Goal: Information Seeking & Learning: Find specific page/section

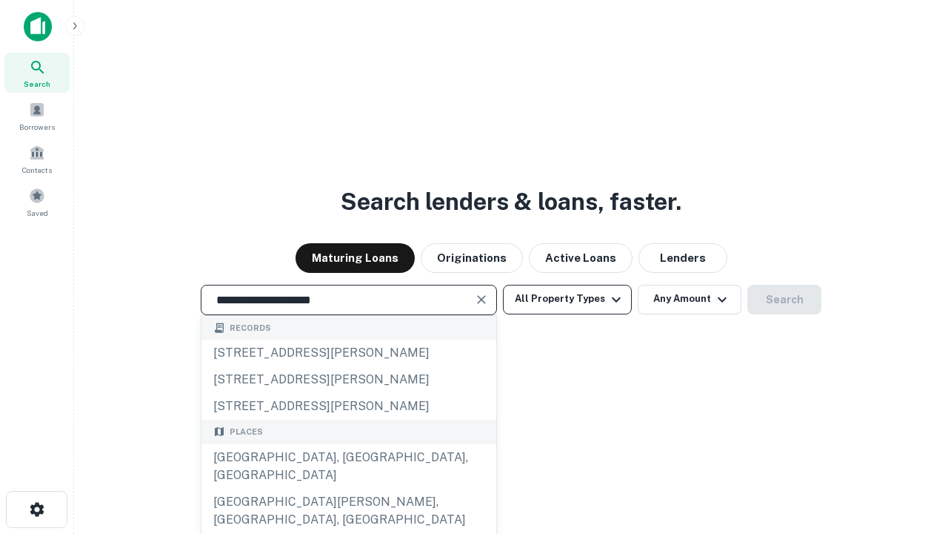
click at [348, 488] on div "[GEOGRAPHIC_DATA], [GEOGRAPHIC_DATA], [GEOGRAPHIC_DATA]" at bounding box center [349, 466] width 295 height 44
click at [568, 299] on button "All Property Types" at bounding box center [567, 300] width 129 height 30
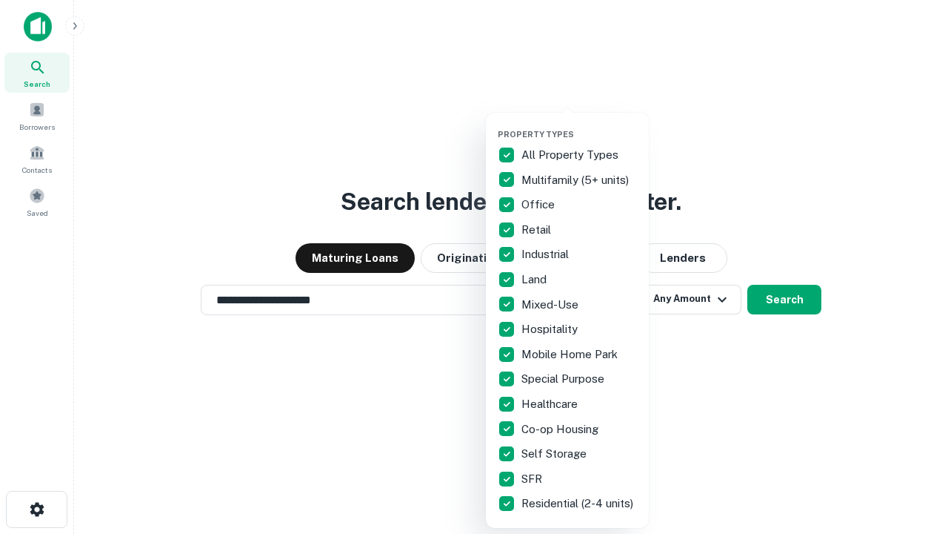
type input "**********"
click at [579, 124] on button "button" at bounding box center [579, 124] width 163 height 1
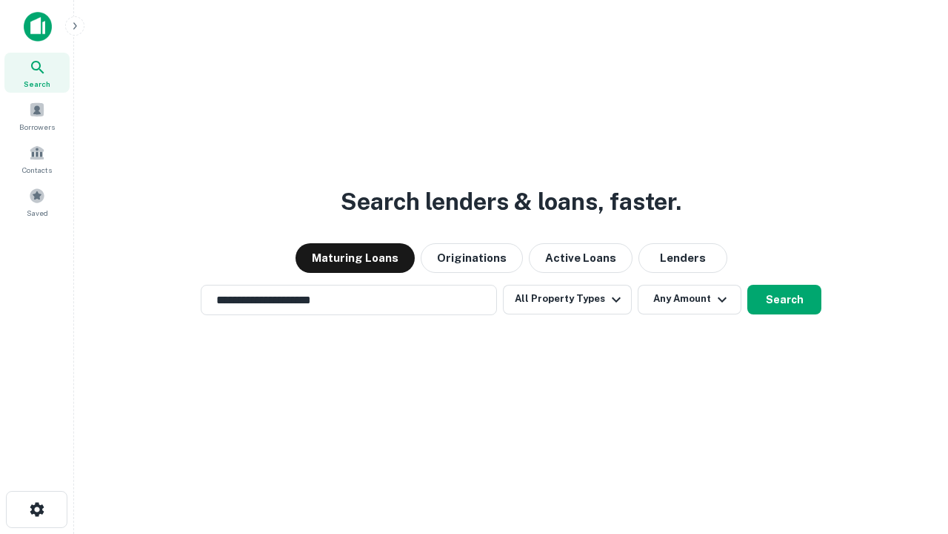
scroll to position [23, 0]
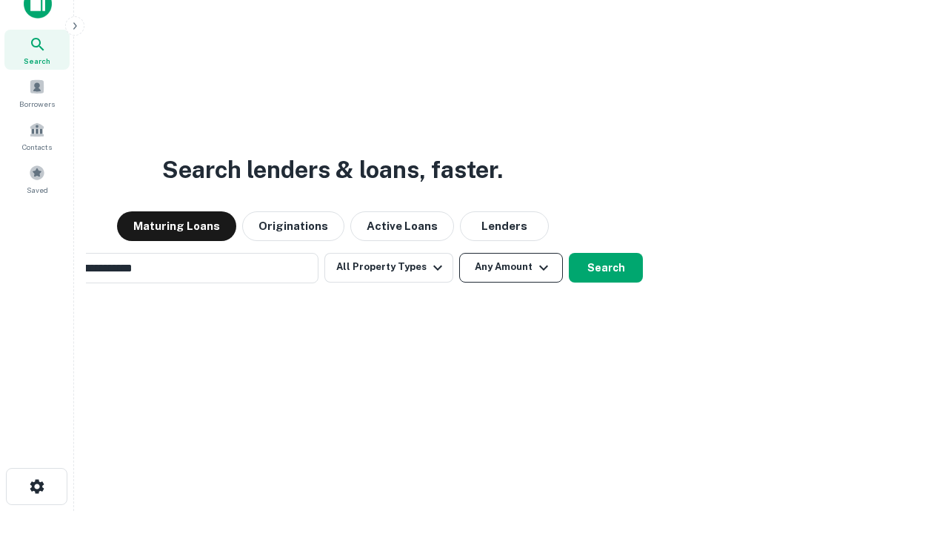
click at [459, 253] on button "Any Amount" at bounding box center [511, 268] width 104 height 30
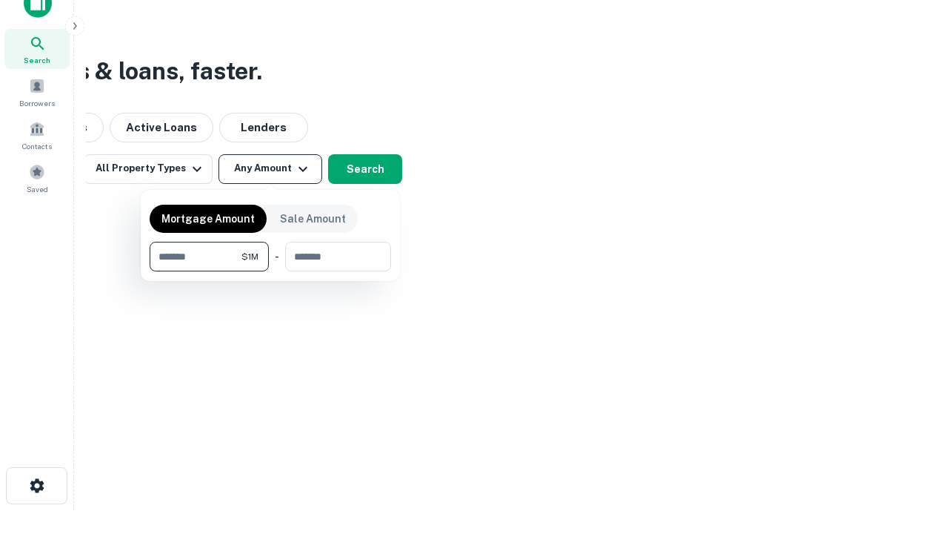
type input "*******"
click at [270, 271] on button "button" at bounding box center [271, 271] width 242 height 1
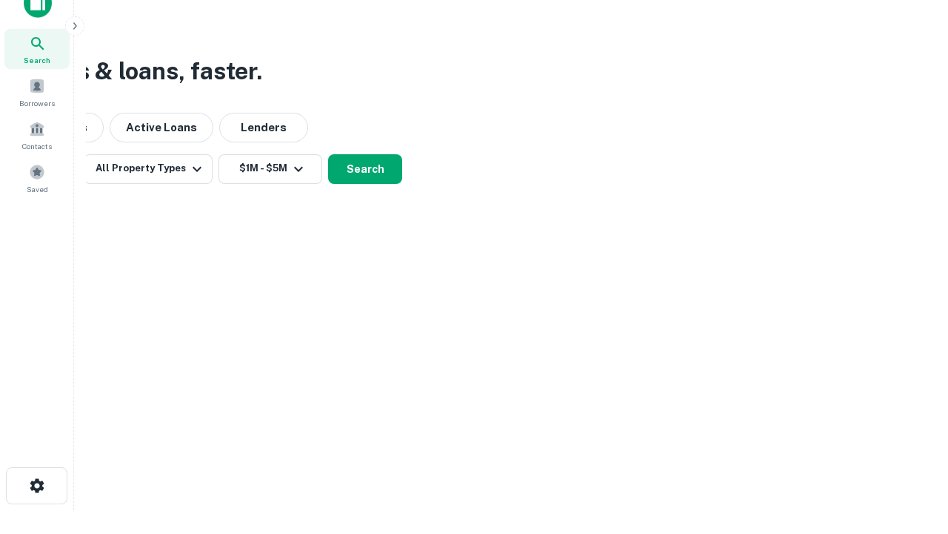
scroll to position [23, 0]
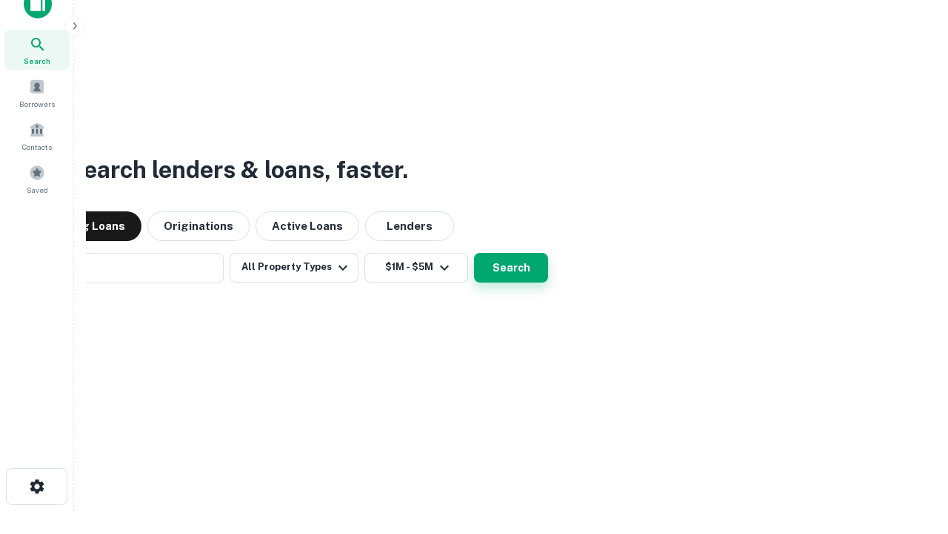
click at [474, 253] on button "Search" at bounding box center [511, 268] width 74 height 30
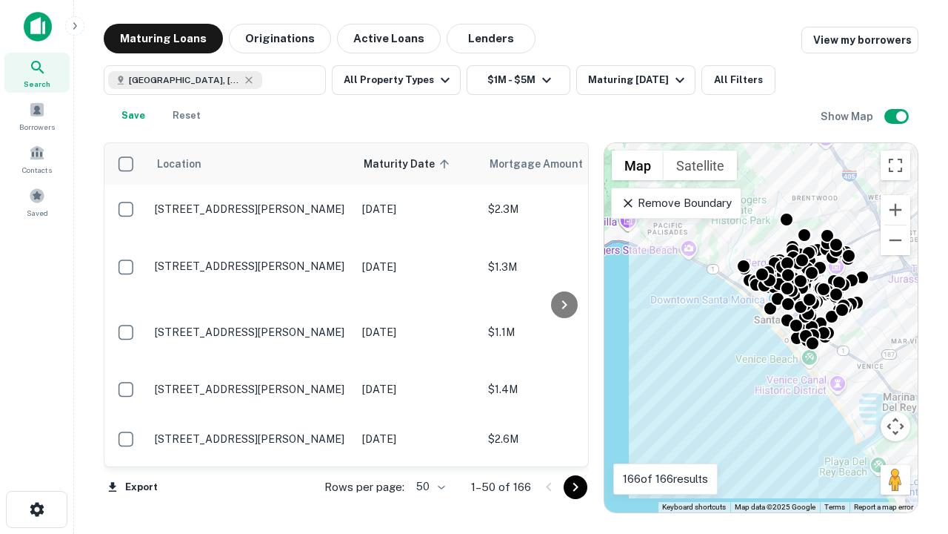
click at [428, 486] on body "Search Borrowers Contacts Saved Maturing Loans Originations Active Loans Lender…" at bounding box center [474, 267] width 948 height 534
click at [429, 449] on li "25" at bounding box center [429, 449] width 43 height 27
